Goal: Task Accomplishment & Management: Manage account settings

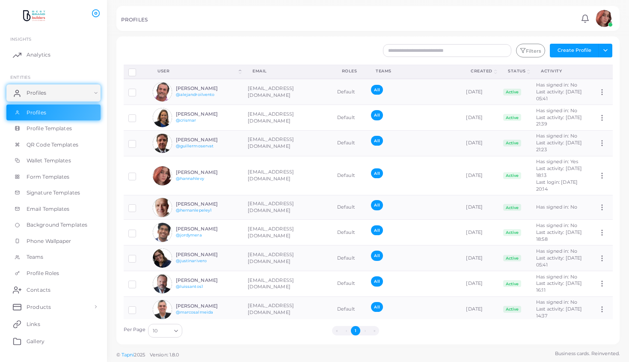
click at [364, 331] on li "›" at bounding box center [364, 330] width 9 height 9
click at [186, 89] on div "Alejandro Ilvento @alejandroilvento" at bounding box center [196, 91] width 86 height 19
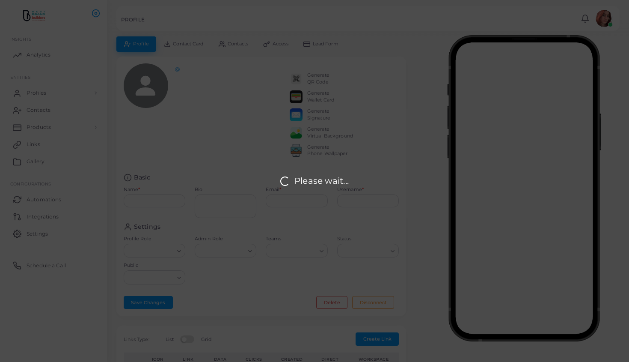
type input "**********"
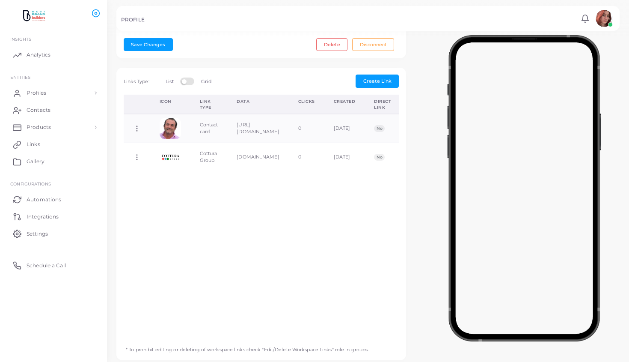
scroll to position [258, 0]
